Goal: Find contact information: Find contact information

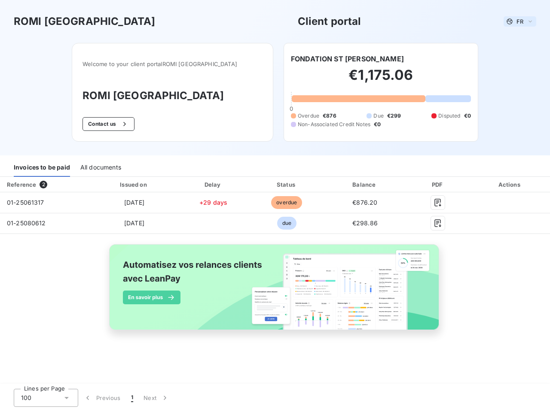
click at [520, 21] on span "FR" at bounding box center [519, 21] width 7 height 7
click at [122, 124] on button "Contact us" at bounding box center [108, 124] width 52 height 14
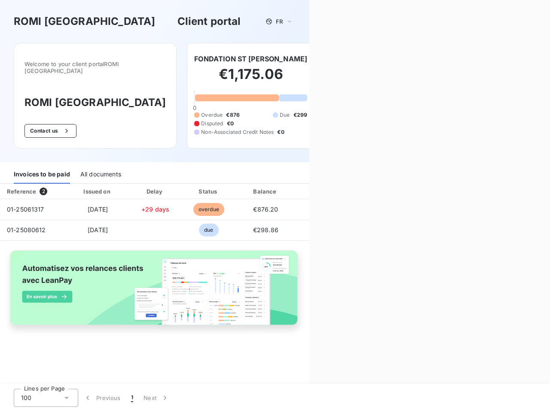
click at [342, 59] on div "Contact us Fill out the form below, and a member of our team will get back to y…" at bounding box center [429, 206] width 240 height 412
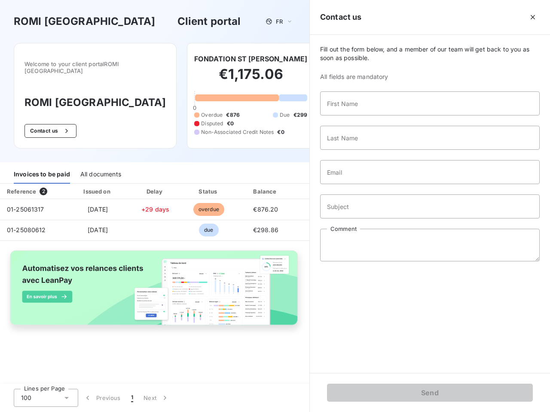
click at [42, 168] on div "Invoices to be paid" at bounding box center [42, 175] width 56 height 18
click at [100, 168] on div "All documents" at bounding box center [100, 175] width 41 height 18
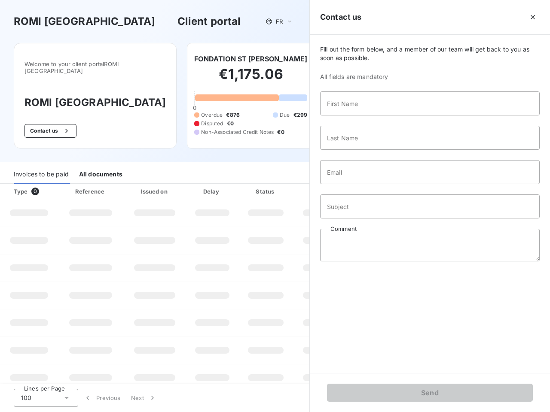
click at [45, 185] on th "Type 0" at bounding box center [29, 191] width 58 height 15
click at [134, 185] on th "Issued on" at bounding box center [154, 191] width 63 height 15
click at [213, 185] on th "Delay" at bounding box center [212, 191] width 52 height 15
click at [286, 185] on th "Status" at bounding box center [265, 191] width 55 height 15
click at [365, 185] on div "Fill out the form below, and a member of our team will get back to you as soon …" at bounding box center [430, 204] width 240 height 338
